Goal: Information Seeking & Learning: Check status

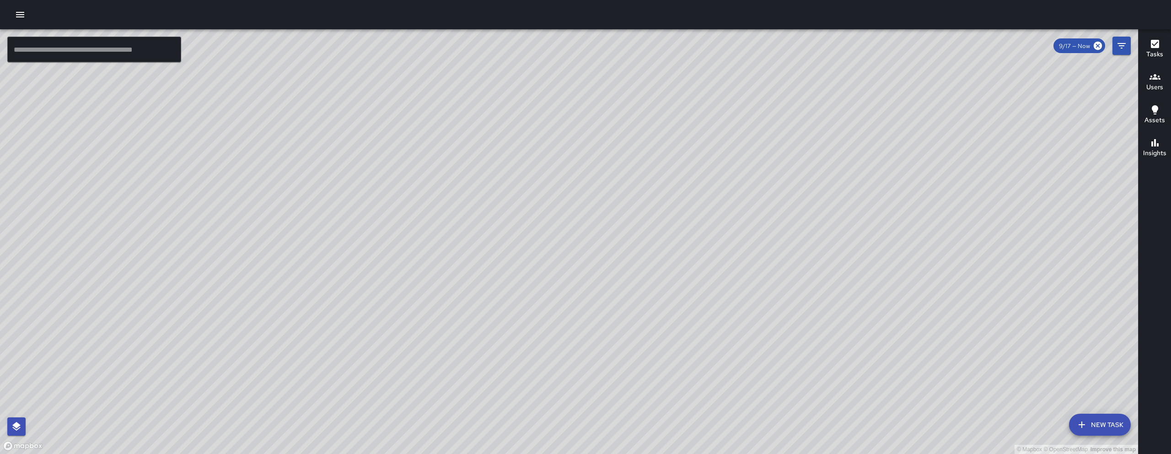
drag, startPoint x: 261, startPoint y: 351, endPoint x: 335, endPoint y: 320, distance: 81.0
click at [341, 292] on div "© Mapbox © OpenStreetMap Improve this map" at bounding box center [569, 241] width 1138 height 424
drag, startPoint x: 489, startPoint y: 241, endPoint x: 520, endPoint y: 273, distance: 45.3
click at [520, 273] on div "© Mapbox © OpenStreetMap Improve this map" at bounding box center [569, 241] width 1138 height 424
drag, startPoint x: 631, startPoint y: 354, endPoint x: 584, endPoint y: 302, distance: 69.9
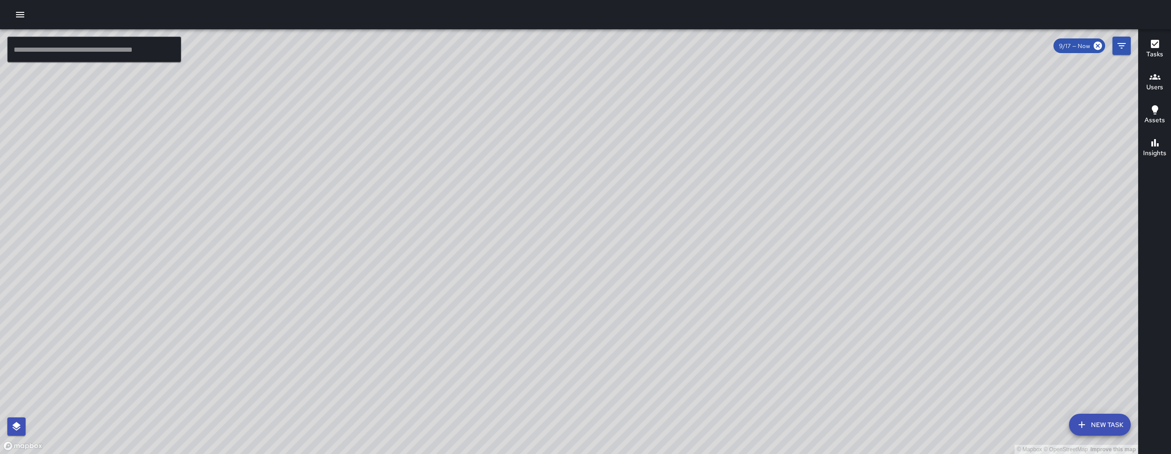
click at [631, 354] on div "© Mapbox © OpenStreetMap Improve this map" at bounding box center [569, 241] width 1138 height 424
drag, startPoint x: 602, startPoint y: 321, endPoint x: 412, endPoint y: 100, distance: 291.6
click at [414, 103] on div "© Mapbox © OpenStreetMap Improve this map" at bounding box center [569, 241] width 1138 height 424
drag, startPoint x: 478, startPoint y: 247, endPoint x: 546, endPoint y: 419, distance: 185.0
click at [546, 419] on div "© Mapbox © OpenStreetMap Improve this map" at bounding box center [569, 241] width 1138 height 424
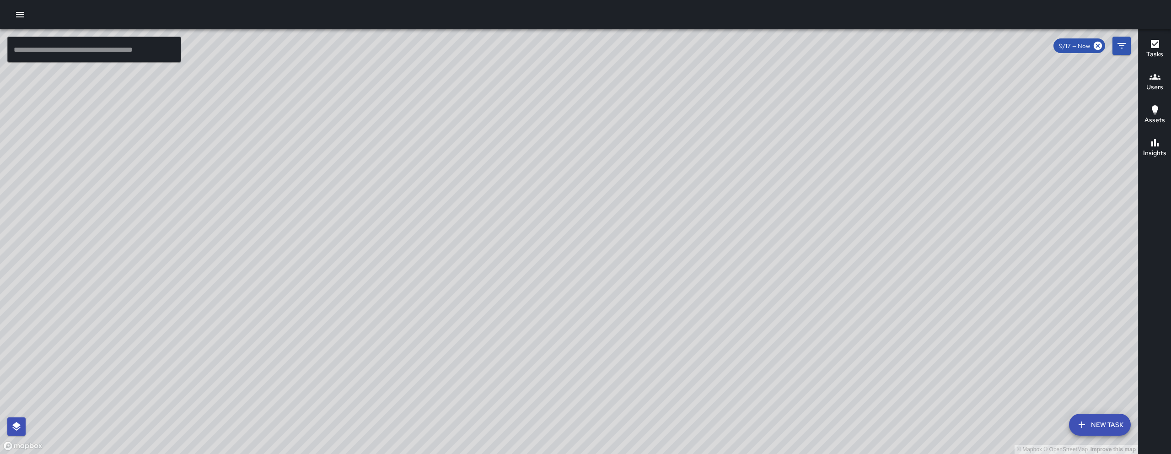
drag, startPoint x: 543, startPoint y: 363, endPoint x: 484, endPoint y: 266, distance: 113.1
click at [484, 267] on div "© Mapbox © OpenStreetMap Improve this map" at bounding box center [569, 241] width 1138 height 424
click at [483, 263] on div "© Mapbox © OpenStreetMap Improve this map" at bounding box center [569, 241] width 1138 height 424
drag, startPoint x: 489, startPoint y: 274, endPoint x: 439, endPoint y: 276, distance: 50.8
click at [439, 276] on div "© Mapbox © OpenStreetMap Improve this map" at bounding box center [569, 241] width 1138 height 424
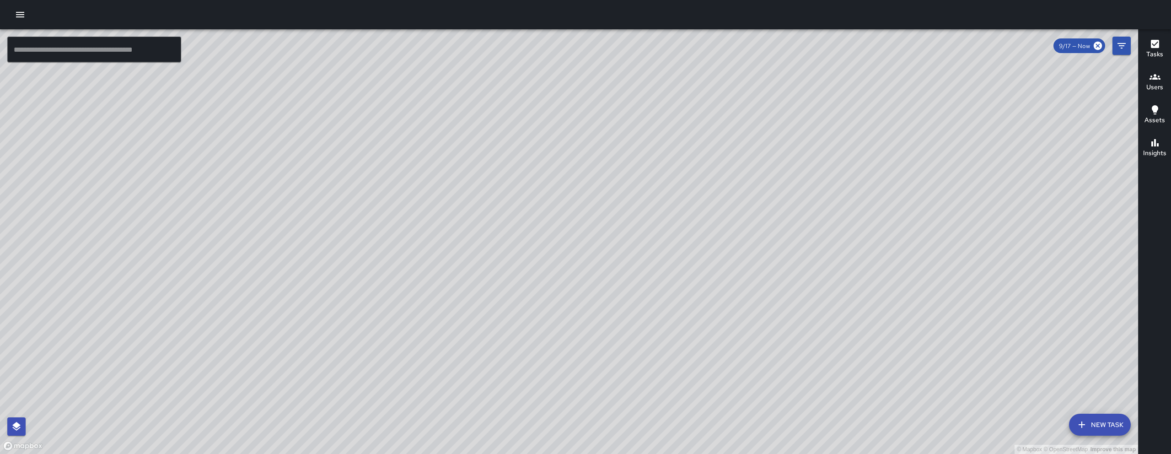
drag, startPoint x: 412, startPoint y: 200, endPoint x: 427, endPoint y: 225, distance: 29.2
click at [427, 226] on div "© Mapbox © OpenStreetMap Improve this map" at bounding box center [569, 241] width 1138 height 424
click at [165, 27] on div at bounding box center [585, 14] width 1171 height 29
click at [162, 47] on input "text" at bounding box center [94, 50] width 174 height 26
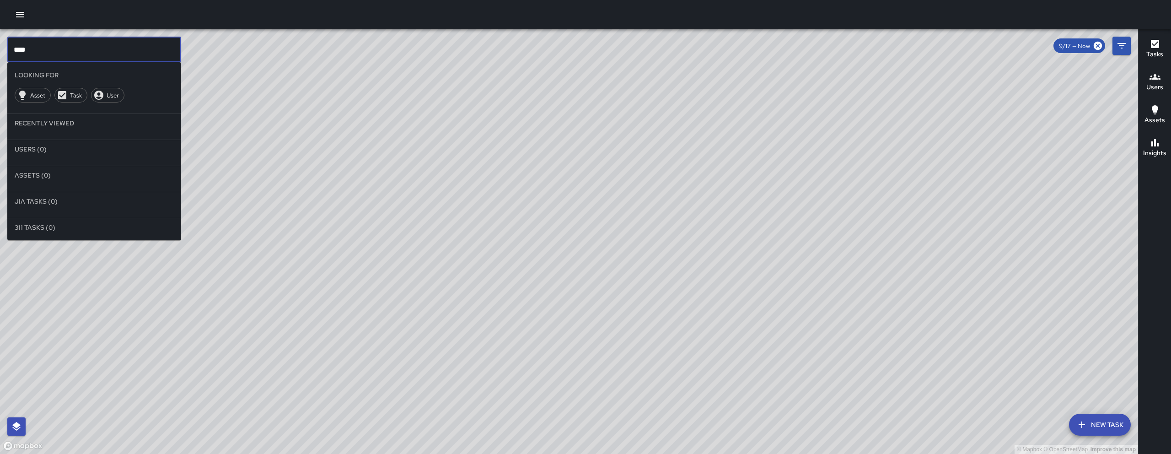
drag, startPoint x: 72, startPoint y: 50, endPoint x: -21, endPoint y: 30, distance: 95.0
click at [0, 30] on html "© Mapbox © OpenStreetMap Improve this map **** ​ Looking For Asset Task User Re…" at bounding box center [585, 227] width 1171 height 454
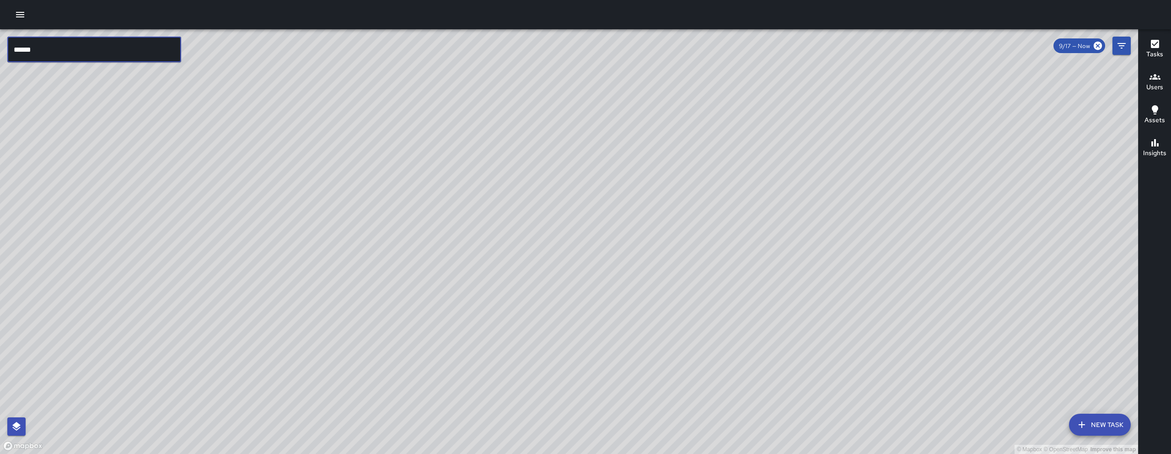
type input "******"
drag, startPoint x: 449, startPoint y: 333, endPoint x: 402, endPoint y: 66, distance: 270.7
click at [402, 66] on div "© Mapbox © OpenStreetMap Improve this map" at bounding box center [569, 241] width 1138 height 424
drag, startPoint x: 662, startPoint y: 400, endPoint x: 523, endPoint y: 250, distance: 204.5
click at [520, 249] on div "© Mapbox © OpenStreetMap Improve this map" at bounding box center [569, 241] width 1138 height 424
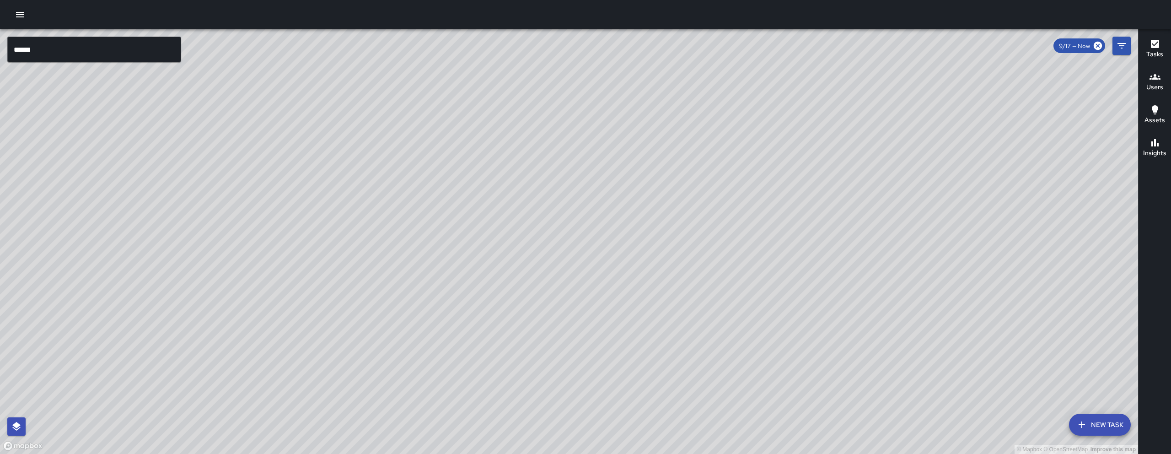
click at [581, 356] on div "© Mapbox © OpenStreetMap Improve this map [PERSON_NAME] [STREET_ADDRESS][PERSON…" at bounding box center [569, 241] width 1138 height 424
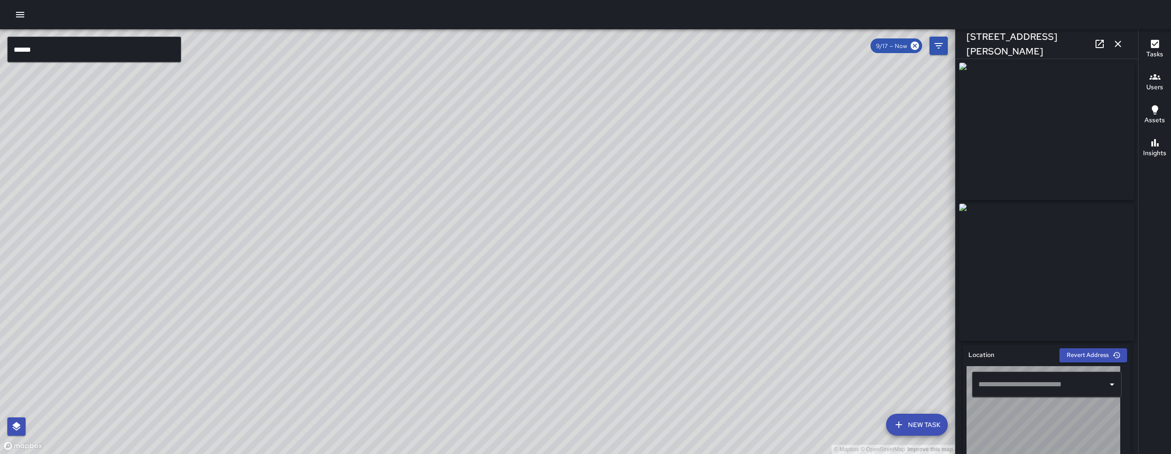
type input "**********"
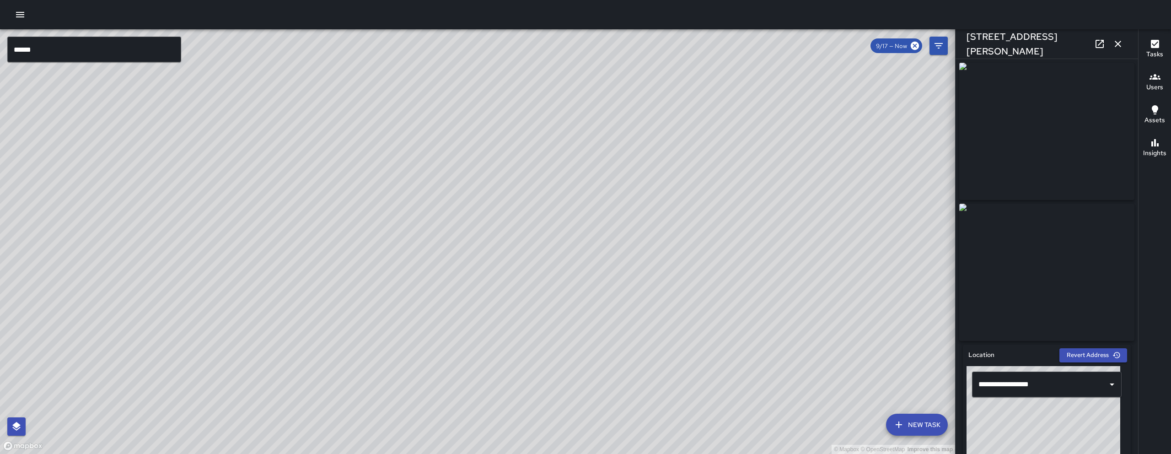
click at [1116, 48] on icon "button" at bounding box center [1117, 43] width 11 height 11
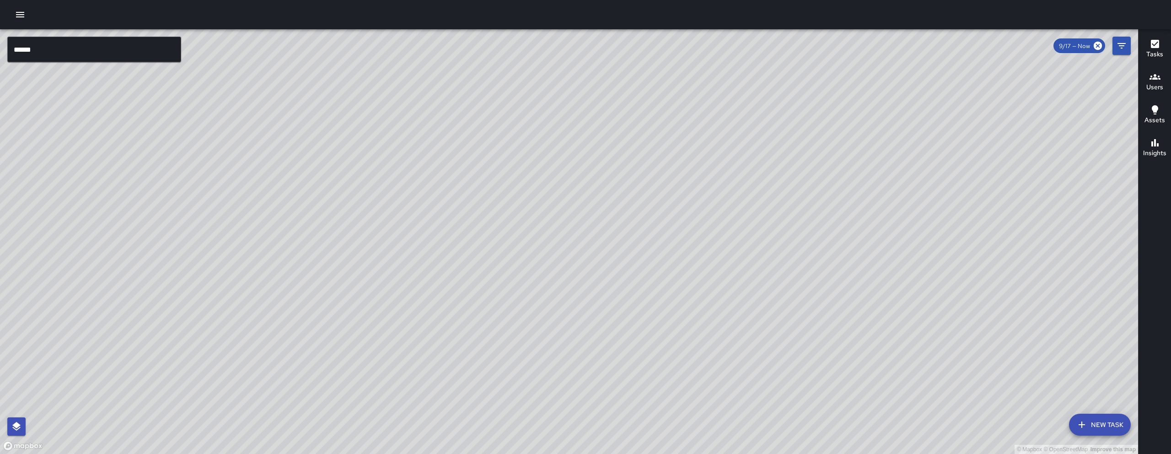
click at [1145, 85] on button "Users" at bounding box center [1154, 82] width 32 height 33
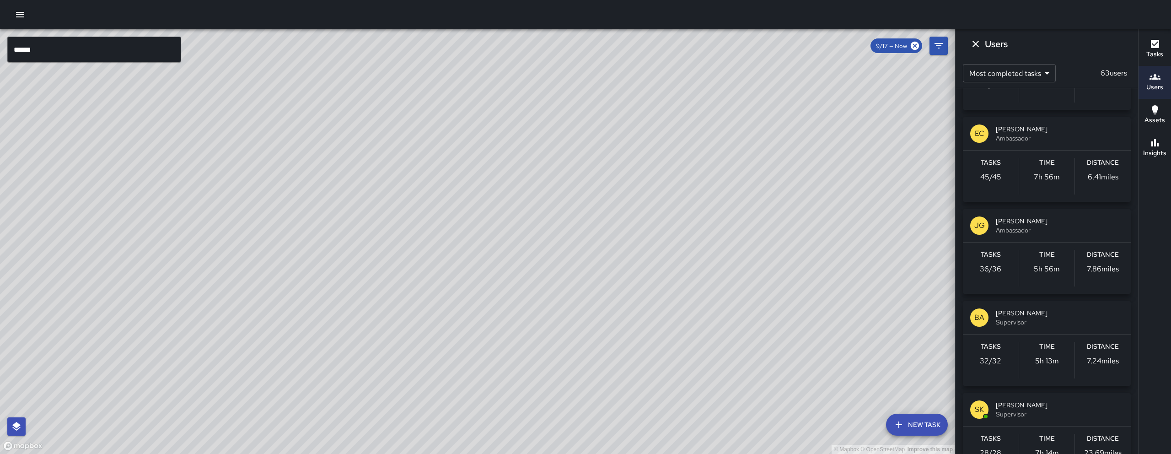
scroll to position [899, 0]
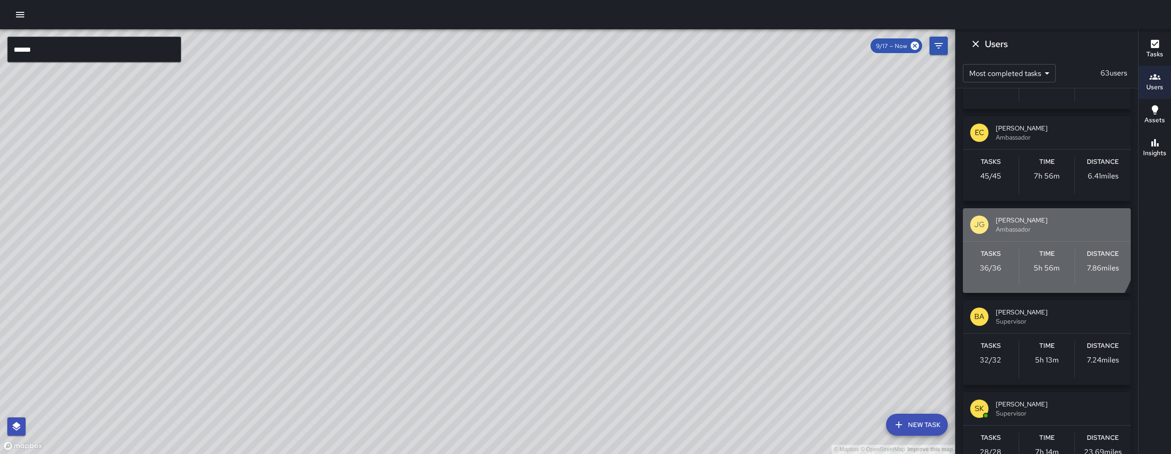
click at [1010, 230] on span "Ambassador" at bounding box center [1060, 229] width 128 height 9
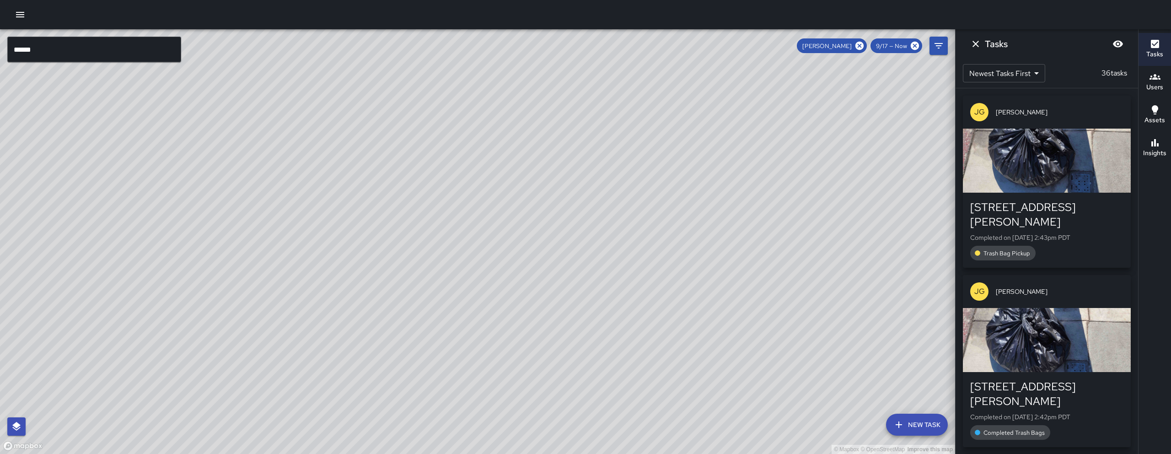
drag, startPoint x: 564, startPoint y: 246, endPoint x: 524, endPoint y: 293, distance: 61.3
click at [526, 295] on div "© Mapbox © OpenStreetMap Improve this map" at bounding box center [477, 241] width 955 height 424
drag, startPoint x: 515, startPoint y: 310, endPoint x: 506, endPoint y: 271, distance: 39.9
click at [506, 271] on div "© Mapbox © OpenStreetMap Improve this map" at bounding box center [477, 241] width 955 height 424
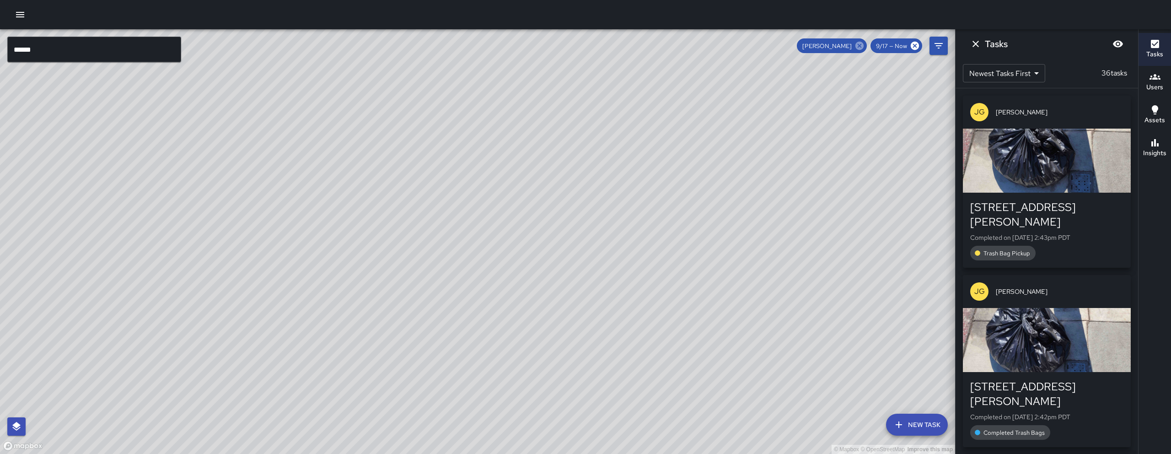
click at [860, 49] on icon at bounding box center [859, 46] width 8 height 8
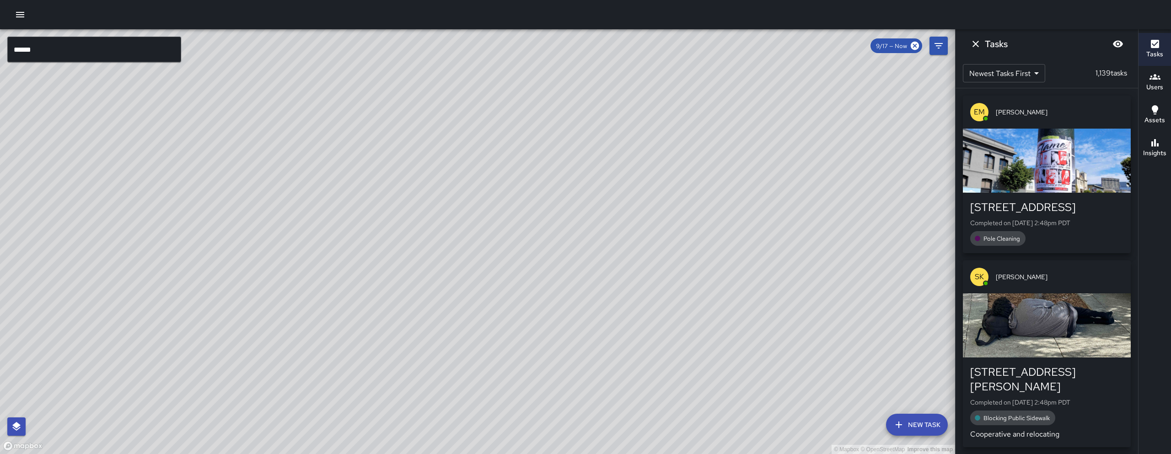
click at [972, 48] on icon "Dismiss" at bounding box center [975, 43] width 11 height 11
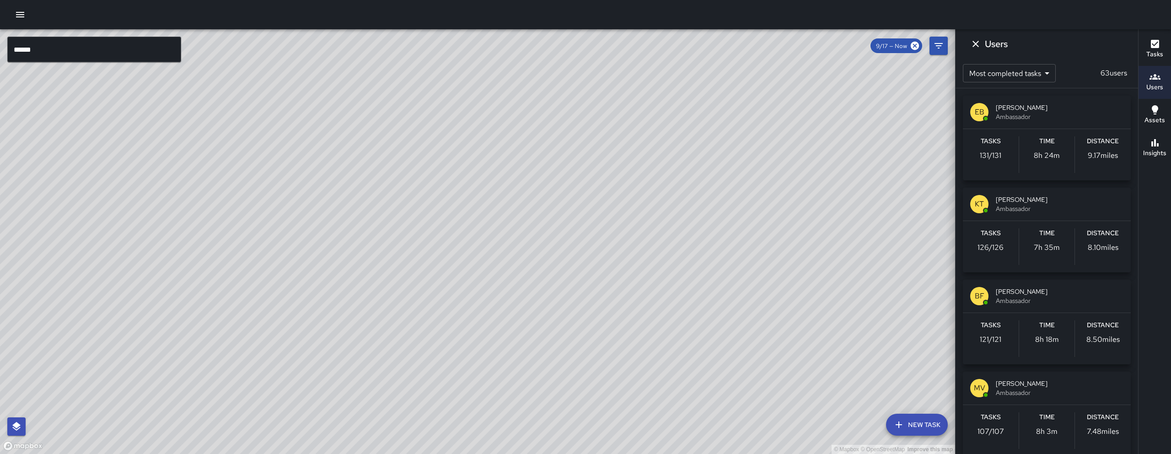
click at [794, 117] on div "© Mapbox © OpenStreetMap Improve this map" at bounding box center [477, 241] width 955 height 424
click at [971, 43] on icon "Dismiss" at bounding box center [975, 43] width 11 height 11
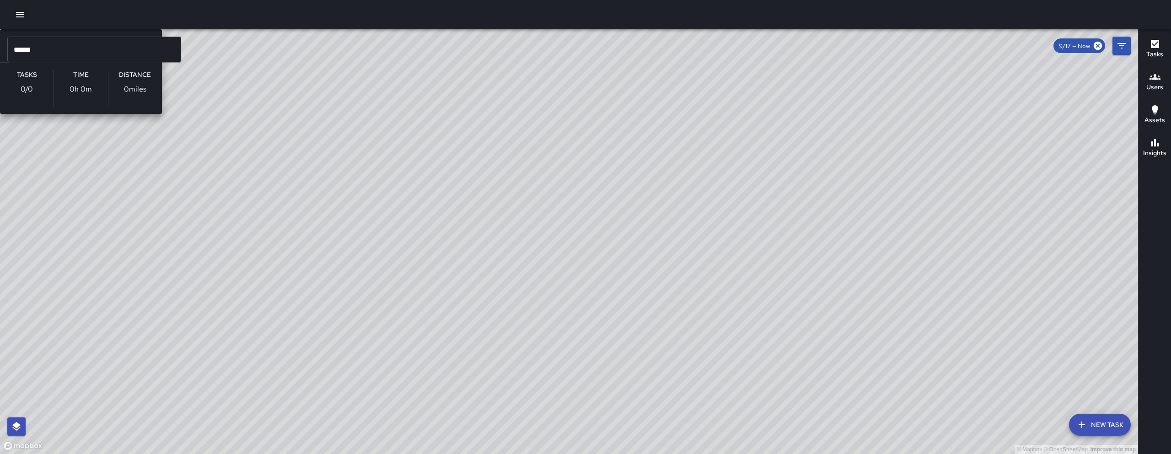
drag, startPoint x: 702, startPoint y: 175, endPoint x: 830, endPoint y: 183, distance: 127.9
click at [754, 210] on div "© Mapbox © OpenStreetMap Improve this map CM [PERSON_NAME] Supervisor Tasks 0 /…" at bounding box center [569, 241] width 1138 height 424
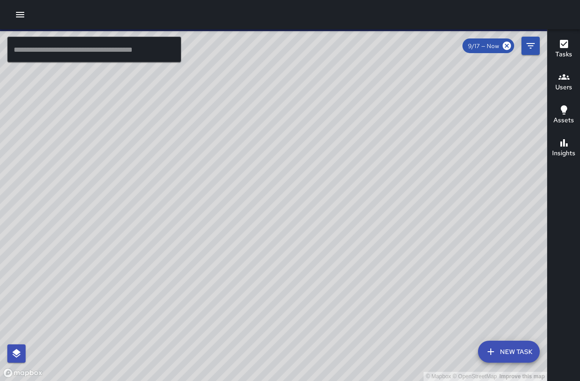
click at [22, 18] on icon "button" at bounding box center [20, 14] width 11 height 11
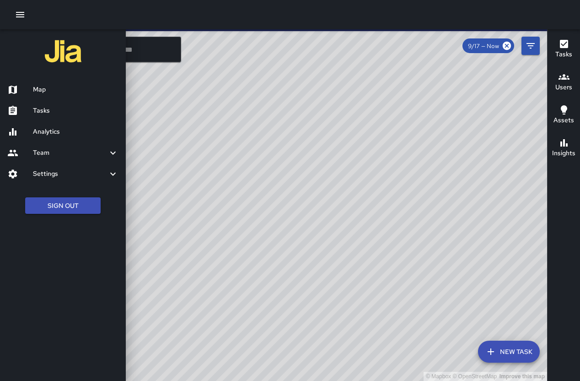
click at [49, 158] on div "Team" at bounding box center [63, 152] width 126 height 21
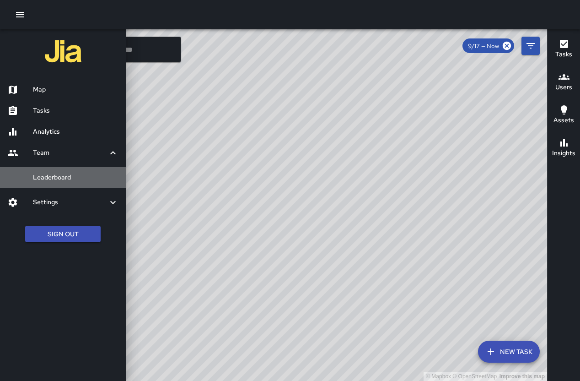
click at [64, 178] on h6 "Leaderboard" at bounding box center [76, 177] width 86 height 10
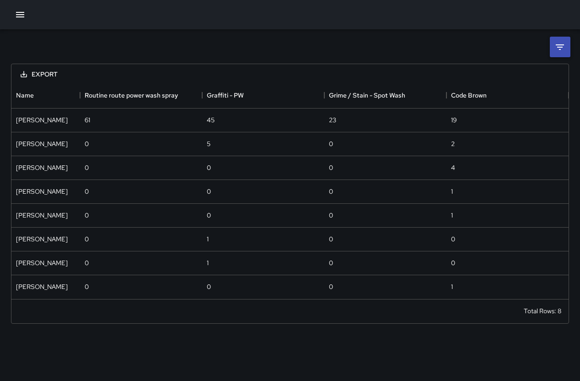
scroll to position [7, 7]
click at [562, 42] on icon at bounding box center [559, 47] width 11 height 11
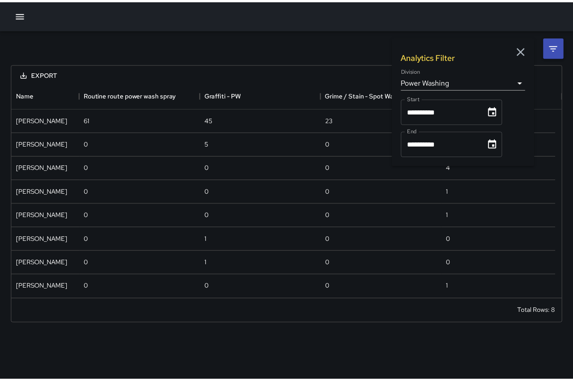
scroll to position [209, 550]
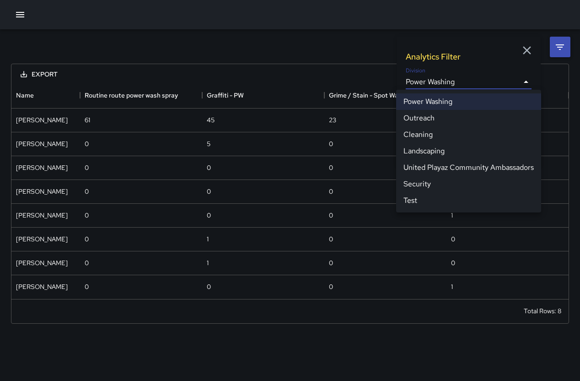
click at [474, 78] on body "**********" at bounding box center [290, 190] width 580 height 381
click at [457, 137] on li "Cleaning" at bounding box center [468, 134] width 145 height 16
type input "**********"
click at [457, 137] on li "Cleaning" at bounding box center [468, 134] width 145 height 16
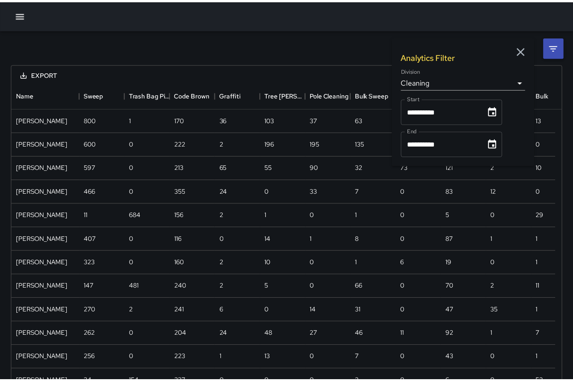
scroll to position [668, 543]
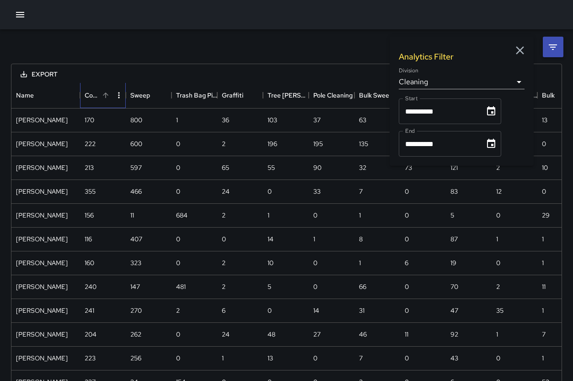
click at [93, 96] on div "Code Brown" at bounding box center [92, 95] width 15 height 26
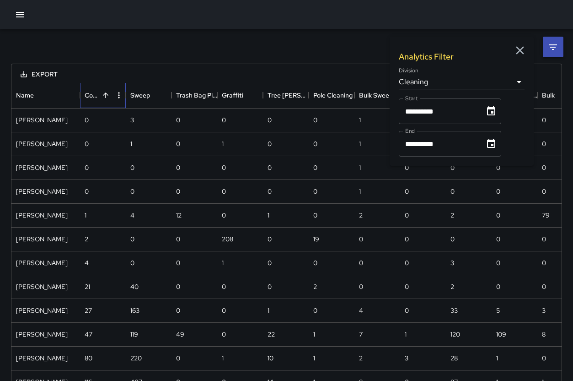
click at [92, 95] on div "Code Brown" at bounding box center [92, 95] width 15 height 26
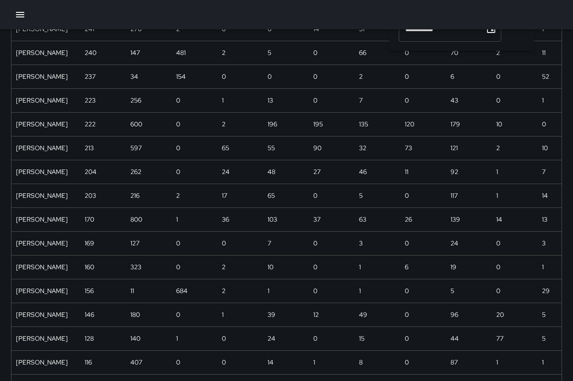
scroll to position [116, 0]
